Goal: Complete application form

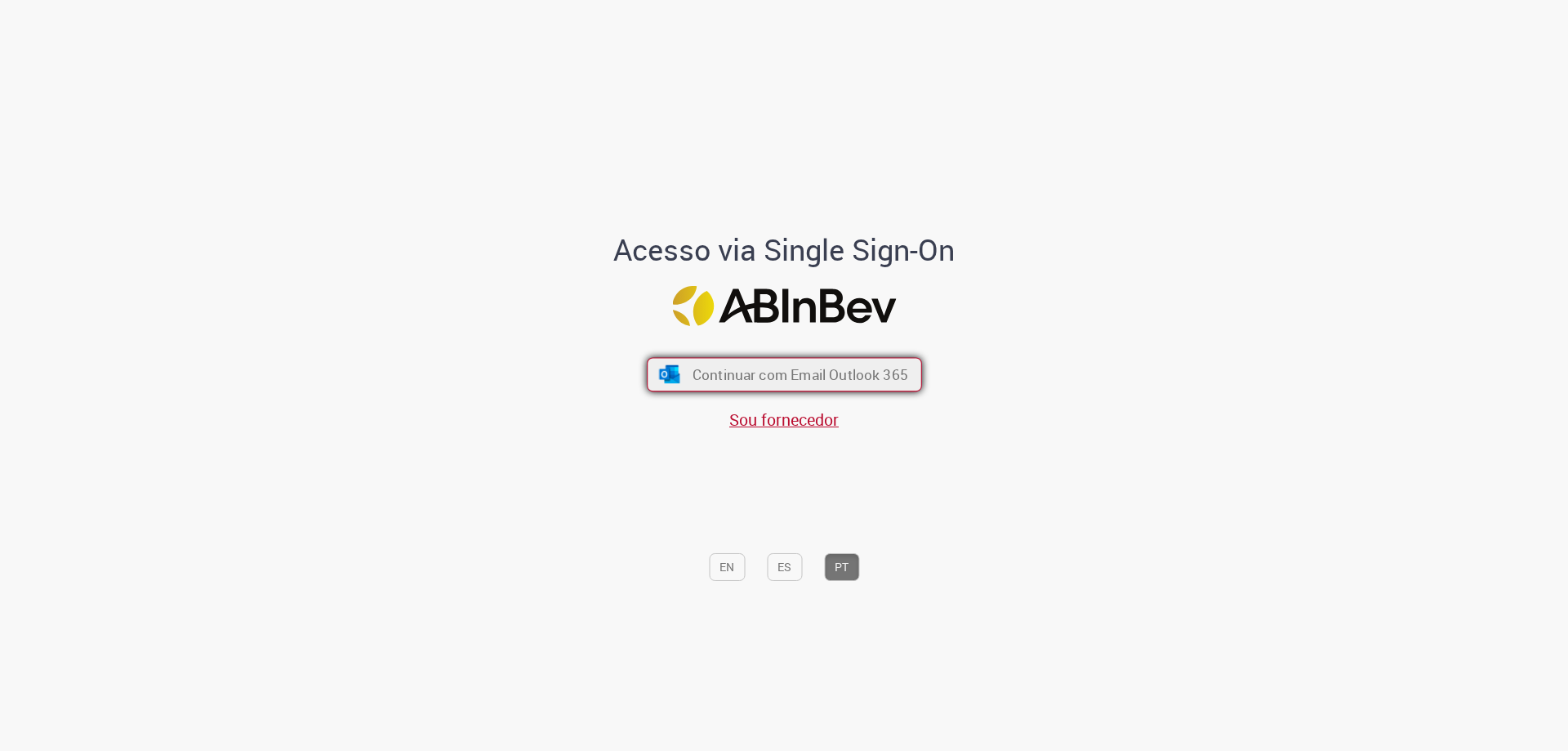
click at [784, 364] on button "Continuar com Email Outlook 365" at bounding box center [784, 374] width 275 height 34
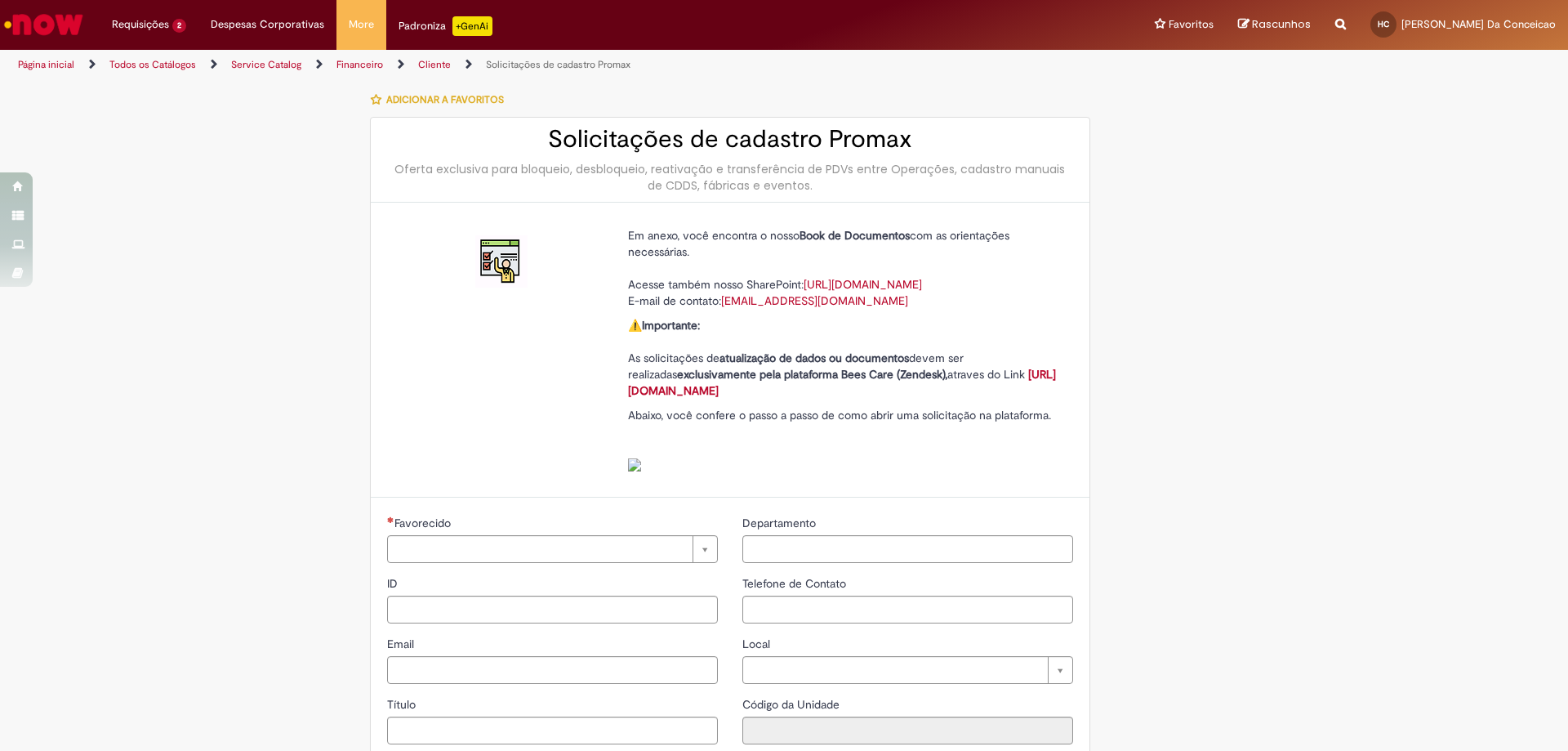
type input "**********"
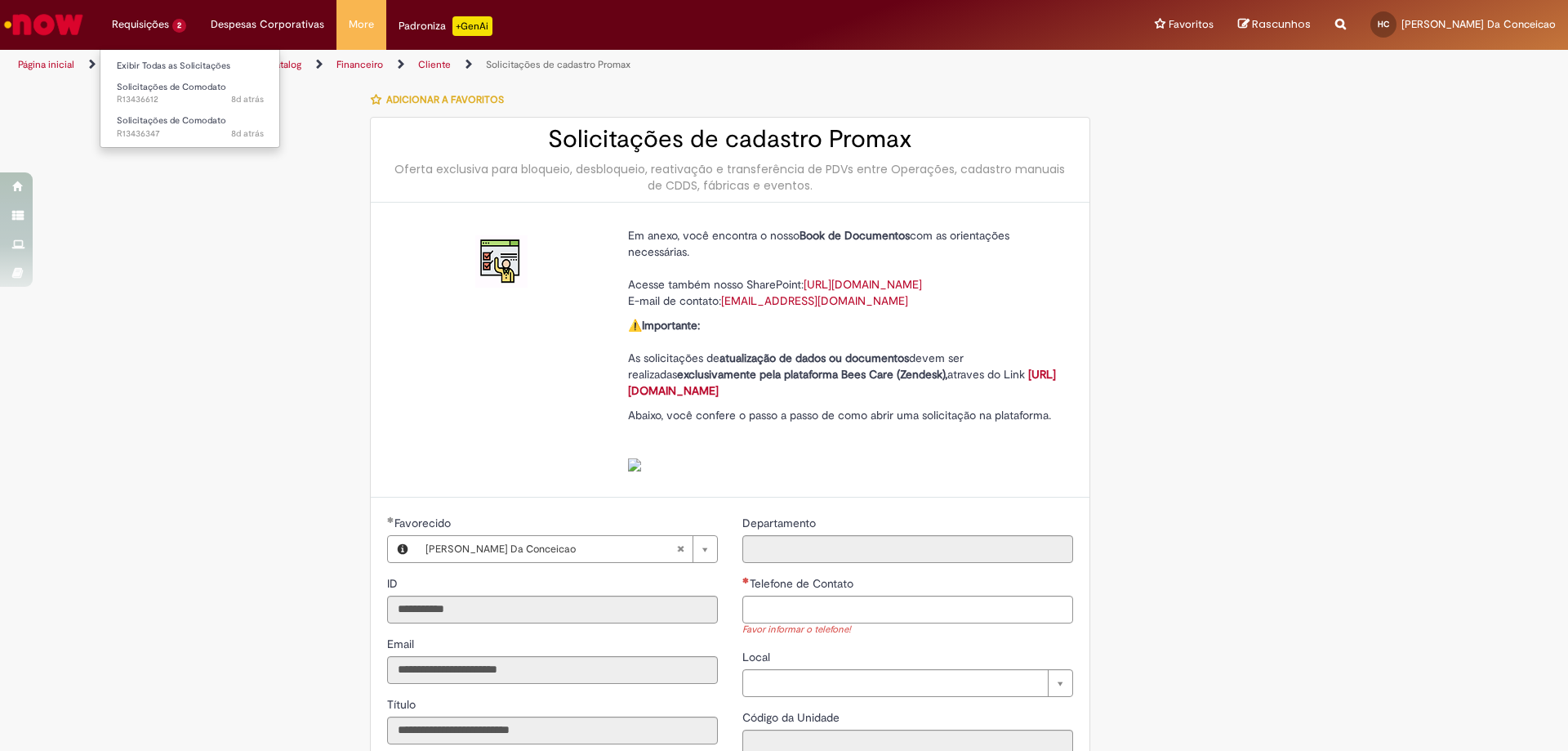
click at [141, 33] on li "Requisições 2 Exibir Todas as Solicitações Solicitações de Comodato 8d atrás 8 …" at bounding box center [149, 24] width 99 height 49
click at [185, 123] on span "Solicitações de Comodato" at bounding box center [172, 121] width 110 height 13
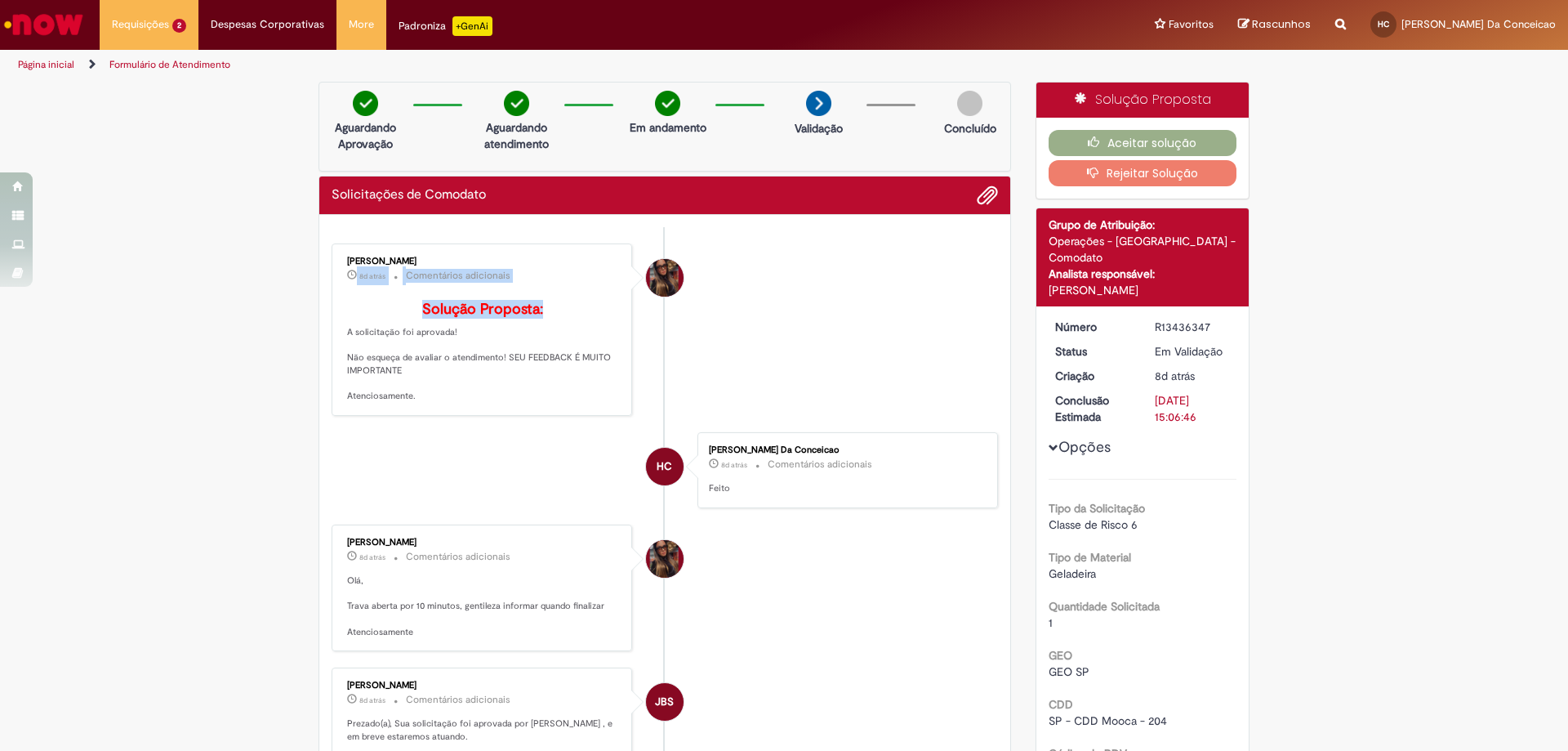
drag, startPoint x: 575, startPoint y: 288, endPoint x: 594, endPoint y: 291, distance: 19.2
click at [594, 291] on div "Desiree da Silva Germano 8d atrás 8 dias atrás Comentários adicionais Solução P…" at bounding box center [481, 330] width 290 height 162
click at [547, 369] on p "Solução Proposta: A solicitação foi aprovada! Não esqueça de avaliar o atendime…" at bounding box center [483, 352] width 272 height 101
drag, startPoint x: 426, startPoint y: 360, endPoint x: 452, endPoint y: 366, distance: 26.7
click at [450, 365] on p "Solução Proposta: A solicitação foi aprovada! Não esqueça de avaliar o atendime…" at bounding box center [483, 352] width 272 height 101
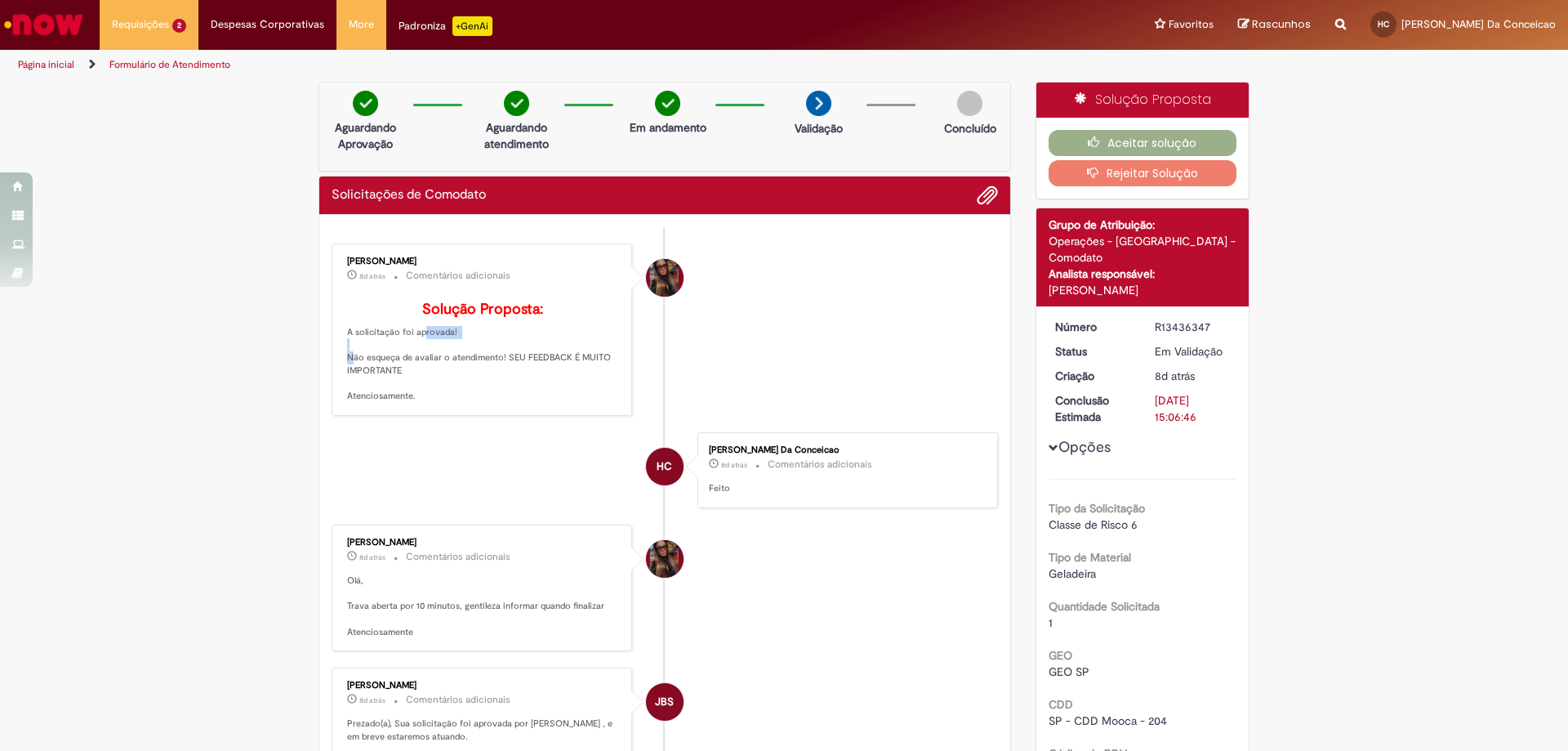
click at [453, 367] on p "Solução Proposta: A solicitação foi aprovada! Não esqueça de avaliar o atendime…" at bounding box center [483, 352] width 272 height 101
click at [62, 21] on img "Ir para a Homepage" at bounding box center [44, 24] width 85 height 33
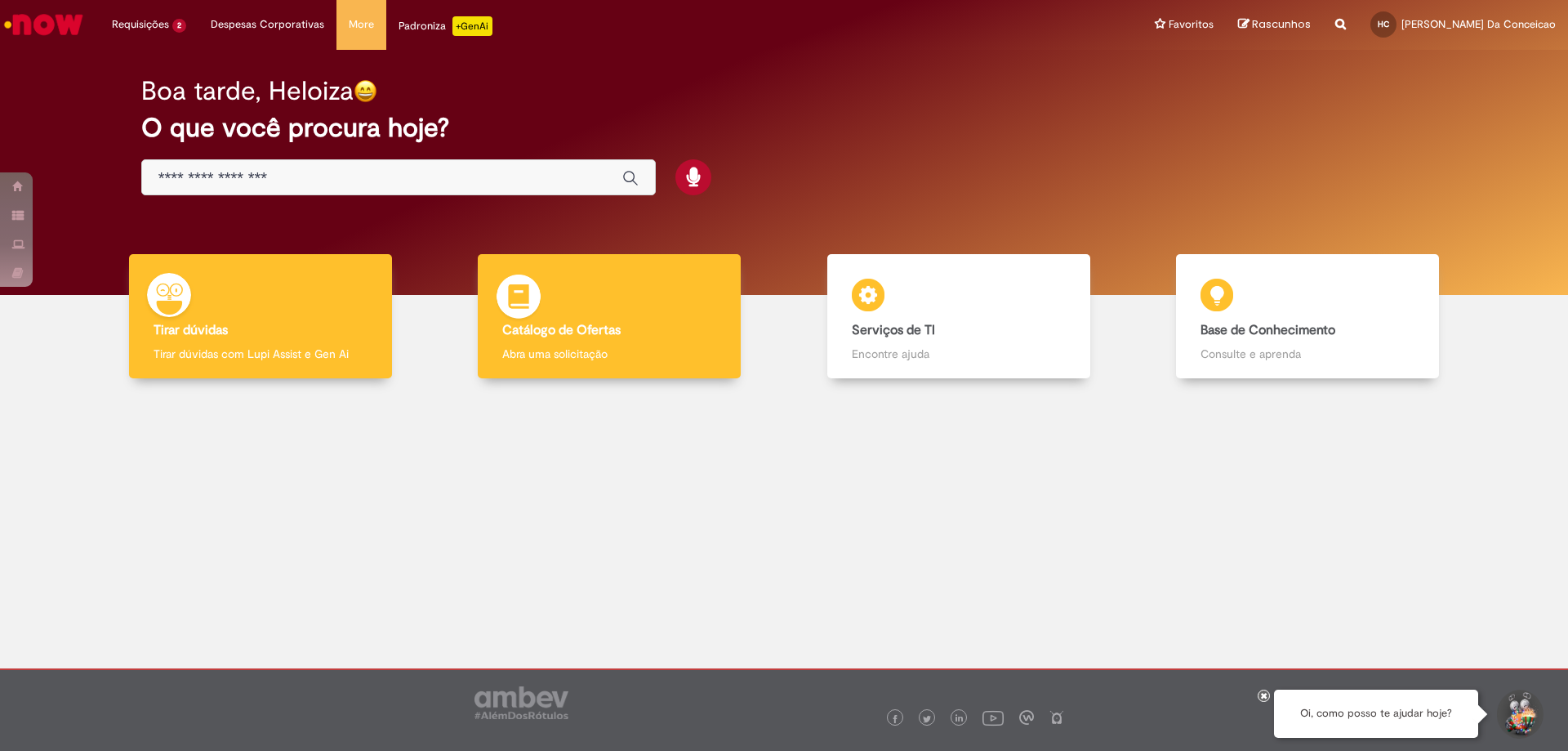
click at [578, 304] on div "Catálogo de Ofertas Catálogo de Ofertas Abra uma solicitação" at bounding box center [609, 316] width 263 height 125
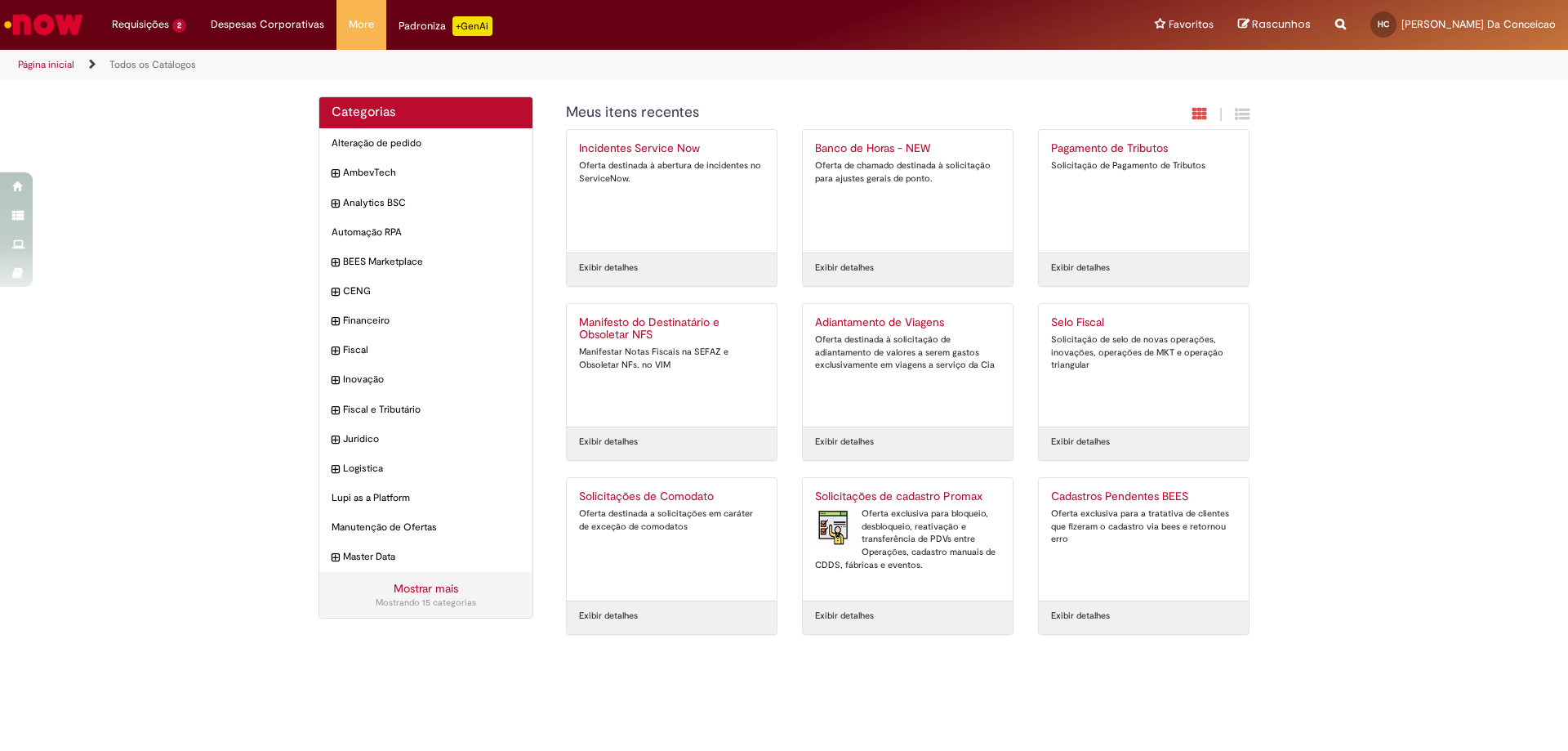
click at [70, 23] on img "Ir para a Homepage" at bounding box center [44, 24] width 85 height 33
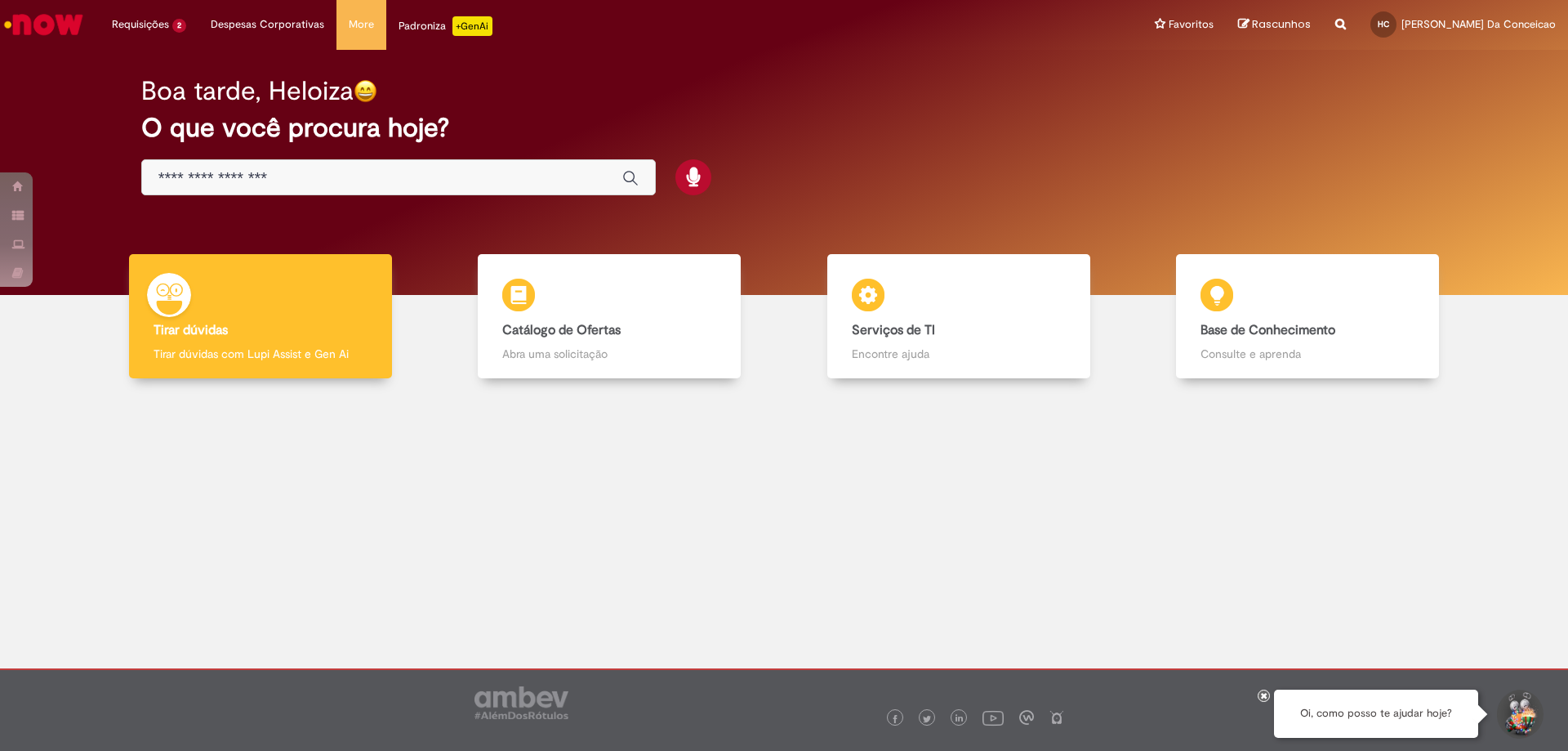
click at [453, 21] on p "+GenAi" at bounding box center [473, 26] width 40 height 19
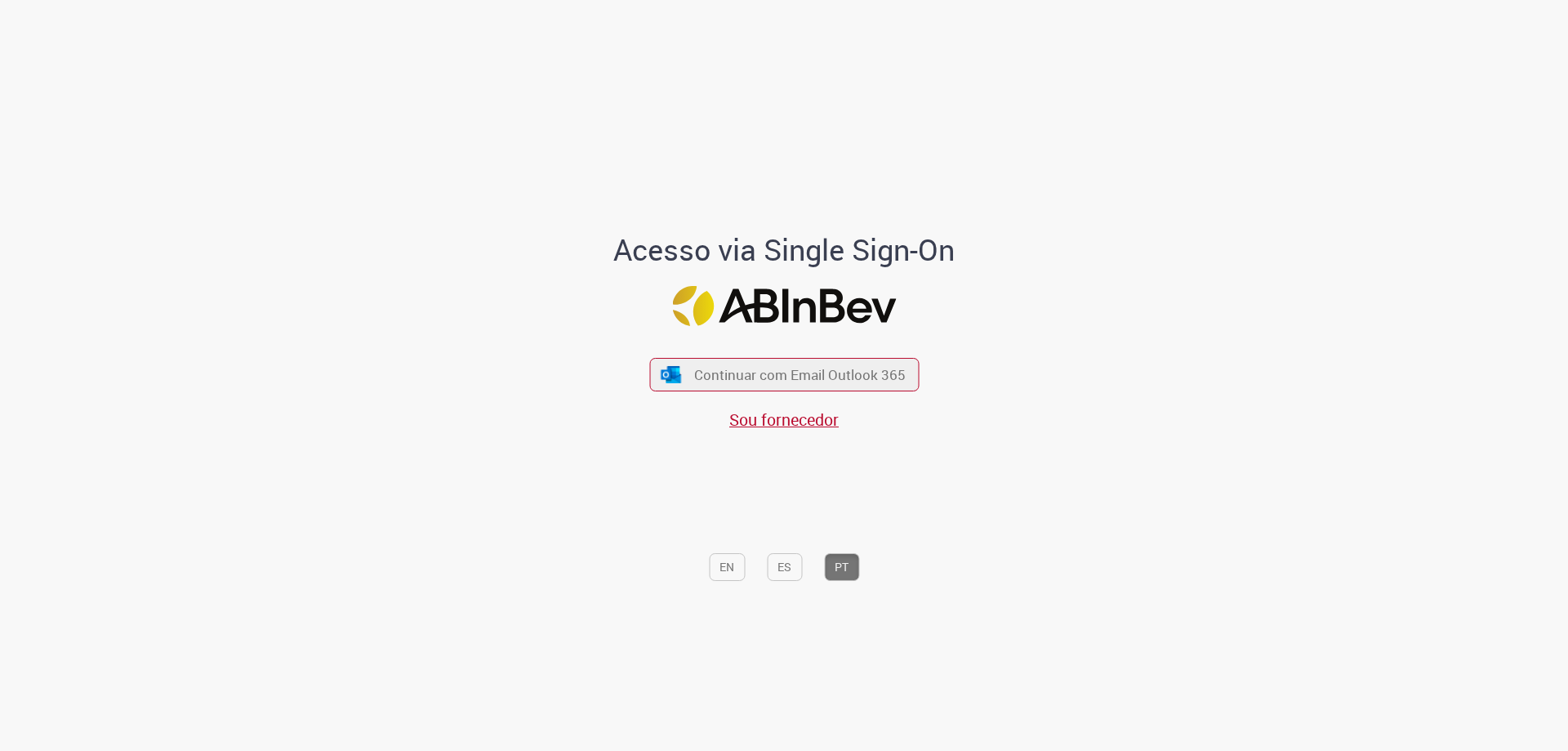
drag, startPoint x: 411, startPoint y: 409, endPoint x: 428, endPoint y: 379, distance: 34.5
click at [411, 409] on div "Acesso via Single Sign-On Continuar com Email Outlook 365 Sou fornecedor EN ES …" at bounding box center [784, 381] width 956 height 743
click at [860, 368] on span "Continuar com Email Outlook 365" at bounding box center [799, 374] width 216 height 18
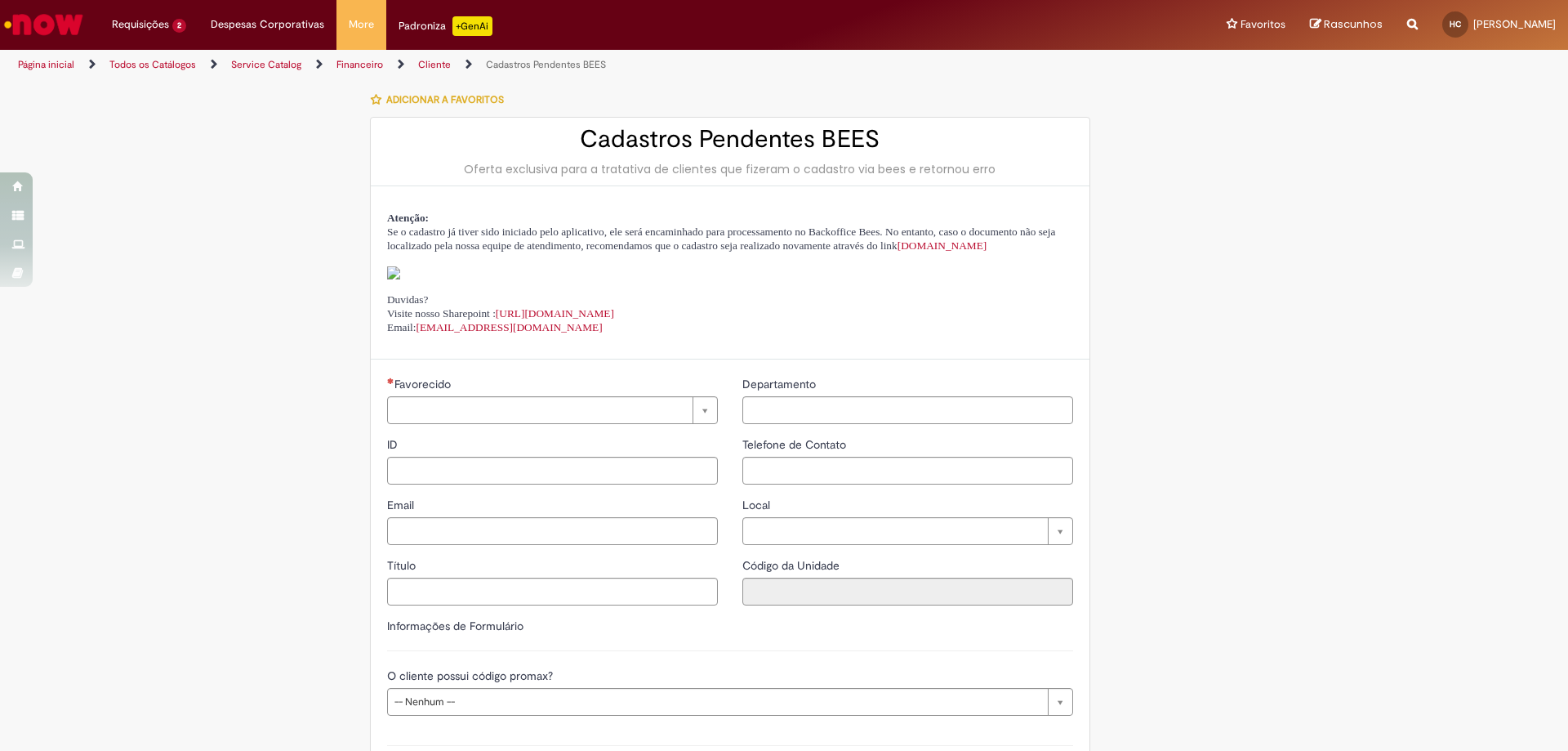
type input "**********"
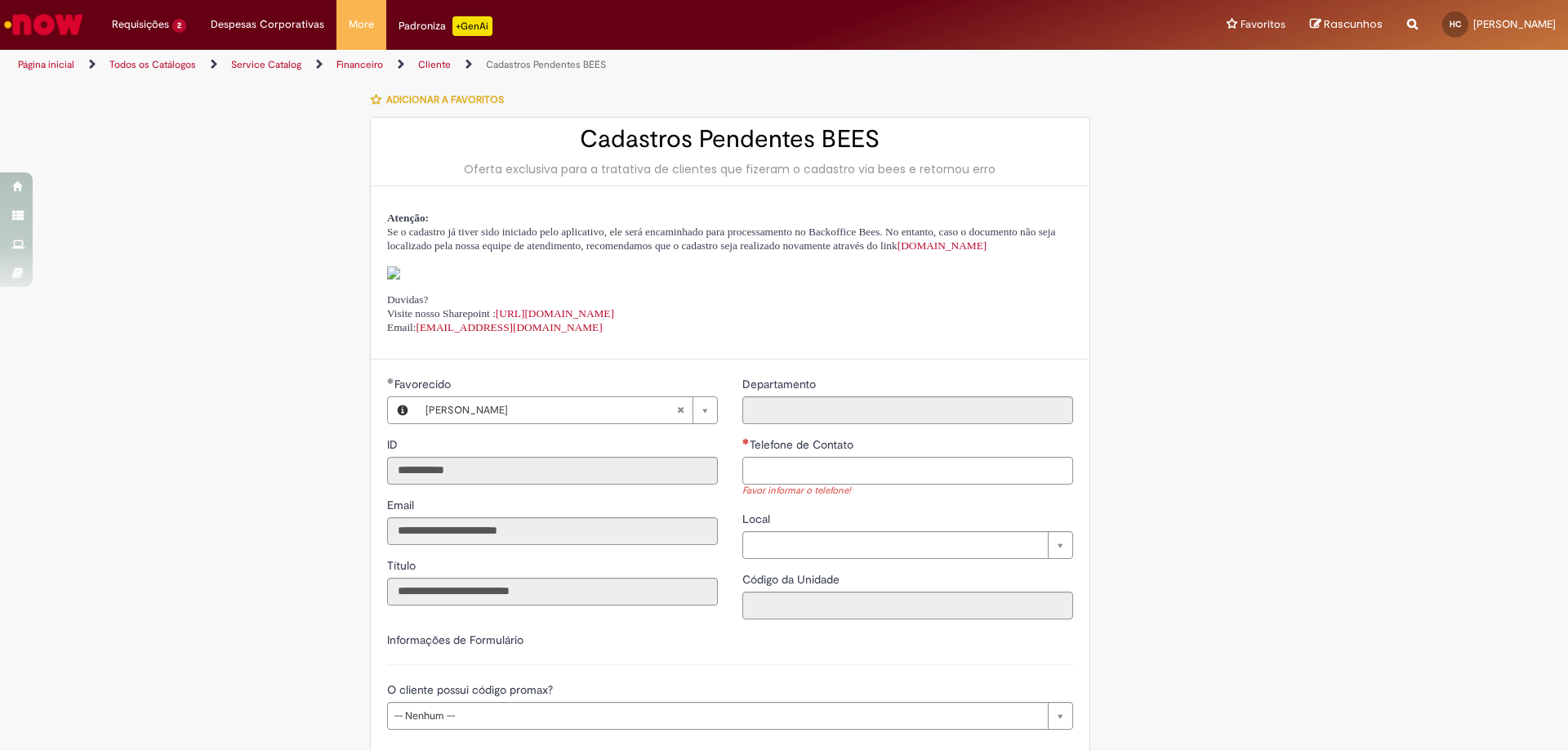
click at [48, 22] on img "Ir para a Homepage" at bounding box center [44, 24] width 85 height 33
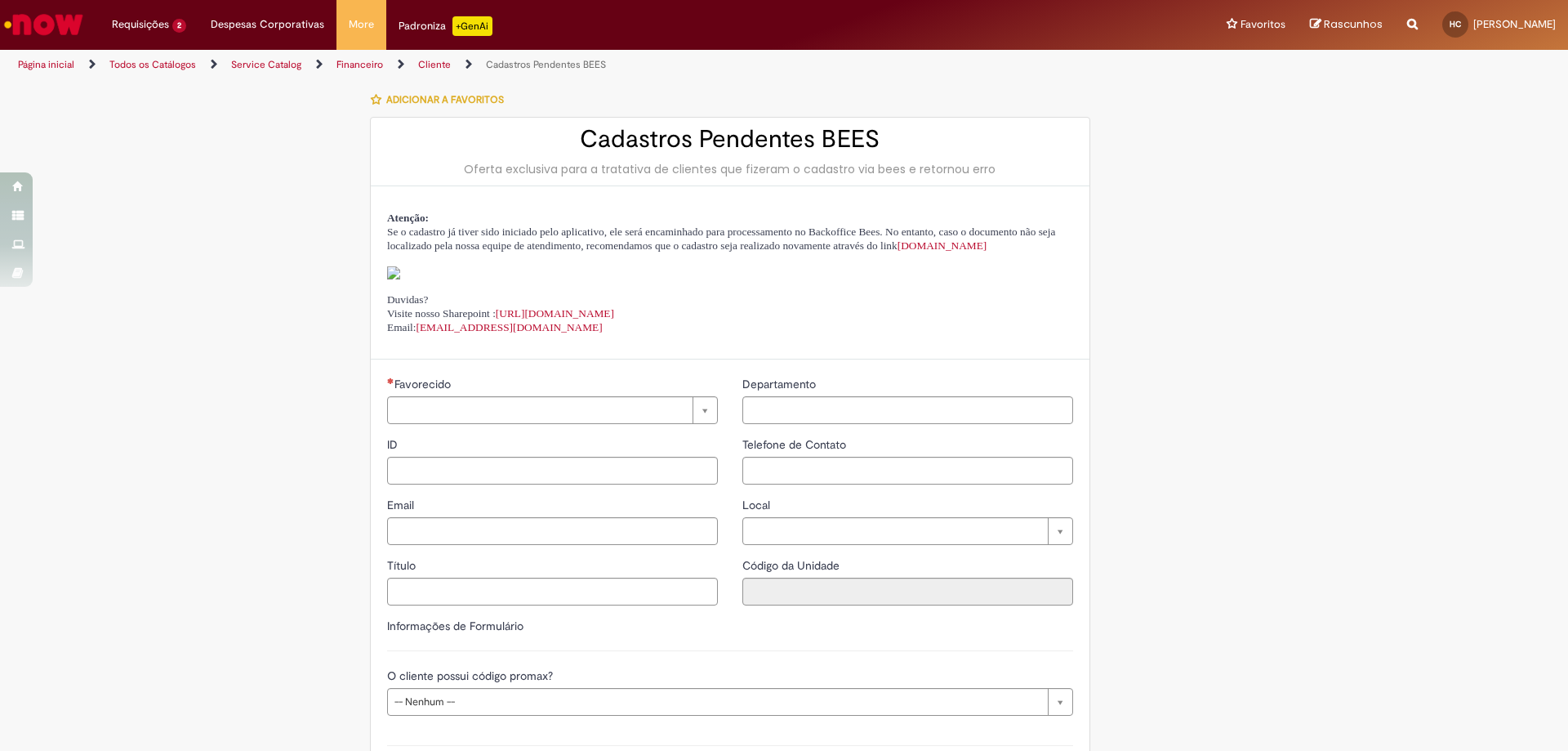
type input "**********"
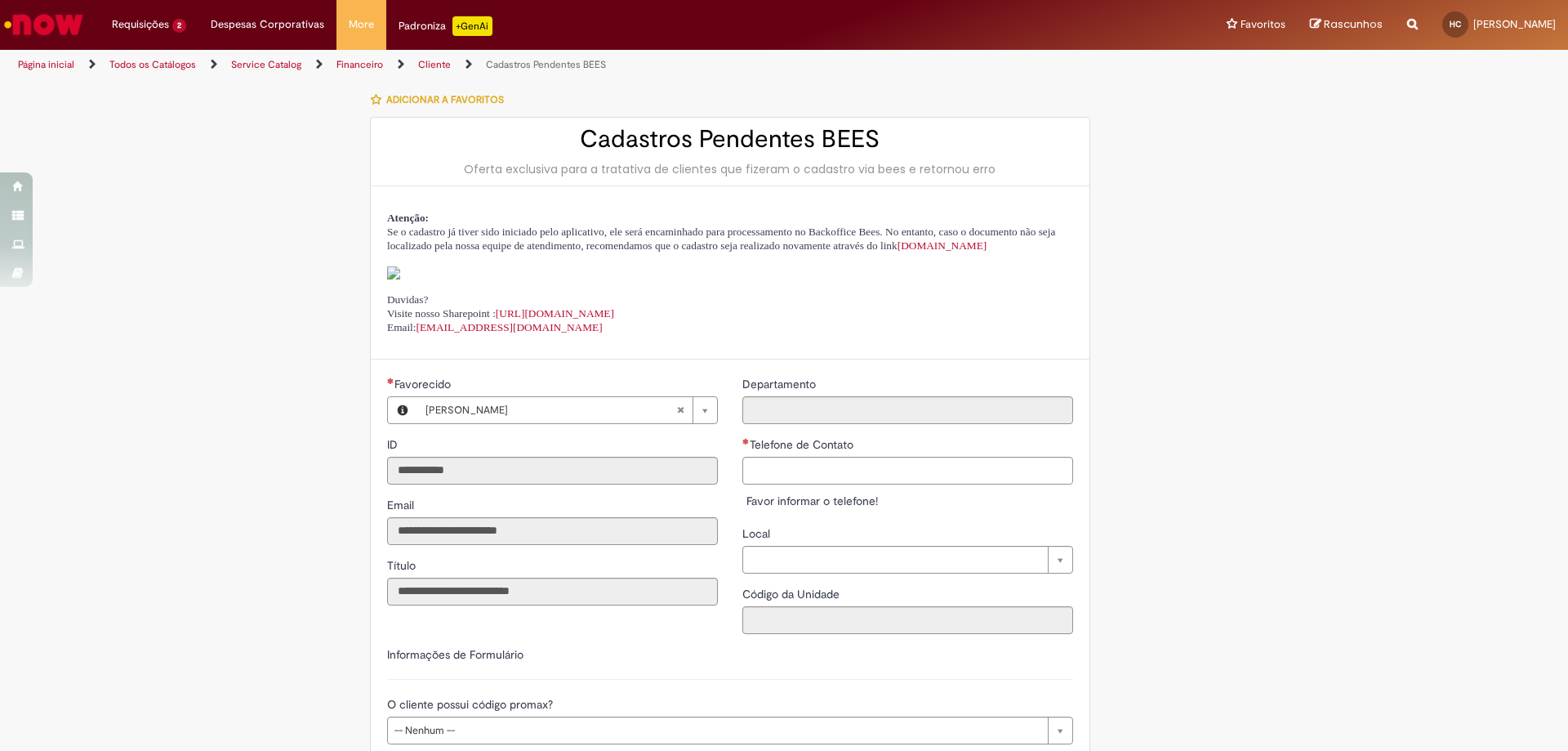
type input "**********"
